Goal: Task Accomplishment & Management: Use online tool/utility

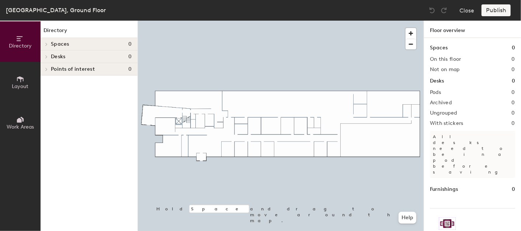
click at [76, 46] on h4 "Spaces 0" at bounding box center [91, 44] width 81 height 6
click at [53, 58] on span "Desks" at bounding box center [58, 57] width 14 height 6
click at [47, 67] on icon at bounding box center [46, 69] width 3 height 4
click at [49, 54] on div at bounding box center [46, 56] width 10 height 12
click at [52, 43] on span "Spaces" at bounding box center [60, 44] width 18 height 6
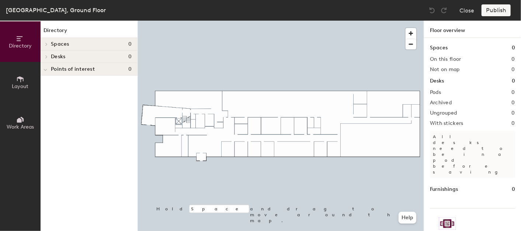
click at [22, 84] on span "Layout" at bounding box center [20, 86] width 17 height 6
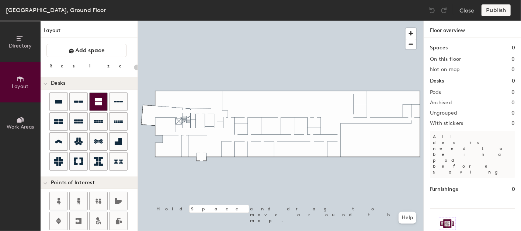
click at [96, 102] on icon at bounding box center [98, 101] width 7 height 7
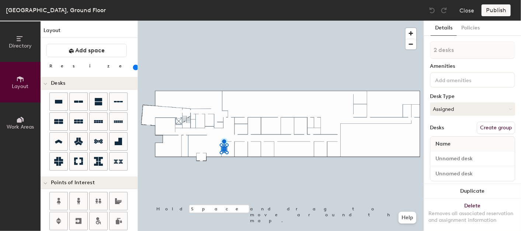
click at [134, 68] on input "range" at bounding box center [134, 68] width 0 height 6
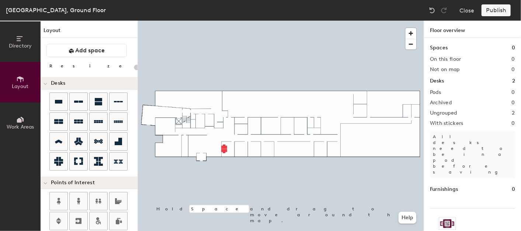
click at [227, 21] on div at bounding box center [281, 21] width 286 height 0
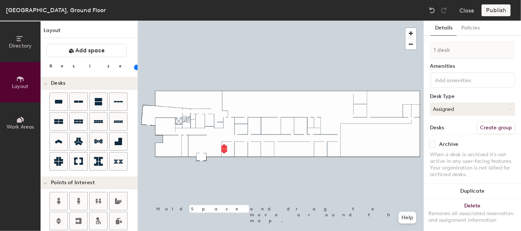
type input "140"
click at [219, 21] on div at bounding box center [281, 21] width 286 height 0
type input "2 desks"
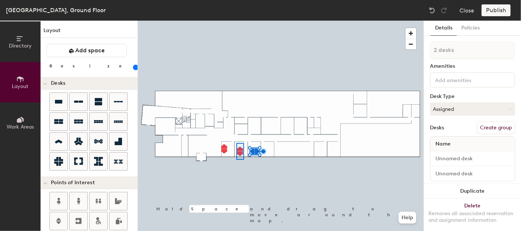
click at [236, 21] on div at bounding box center [281, 21] width 286 height 0
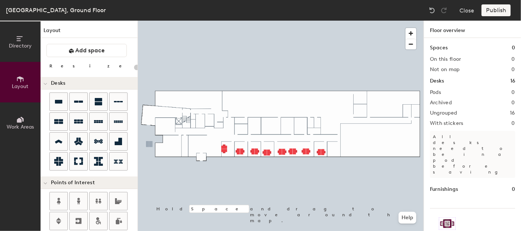
click at [272, 21] on div at bounding box center [281, 21] width 286 height 0
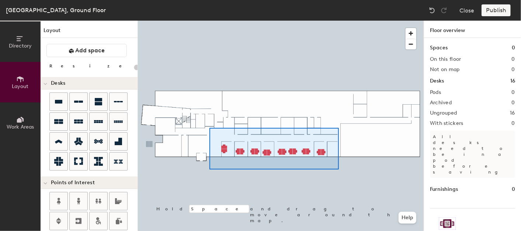
click at [209, 21] on div at bounding box center [281, 21] width 286 height 0
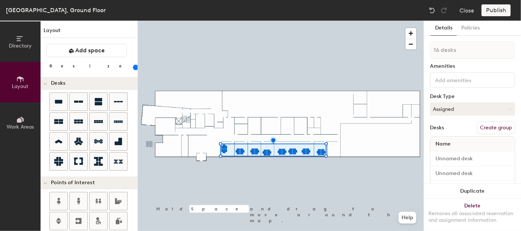
click at [492, 131] on button "Create group" at bounding box center [496, 128] width 38 height 13
click at [495, 13] on button "Publish" at bounding box center [495, 10] width 29 height 12
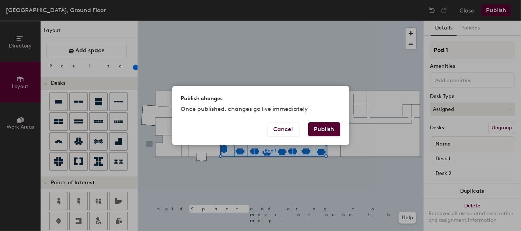
click at [324, 130] on button "Publish" at bounding box center [324, 129] width 32 height 14
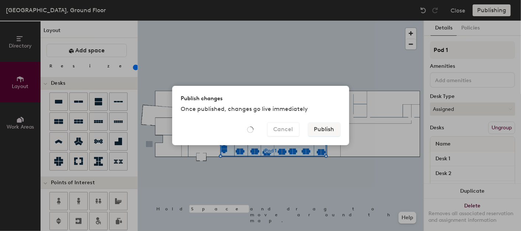
type input "20"
